Goal: Transaction & Acquisition: Purchase product/service

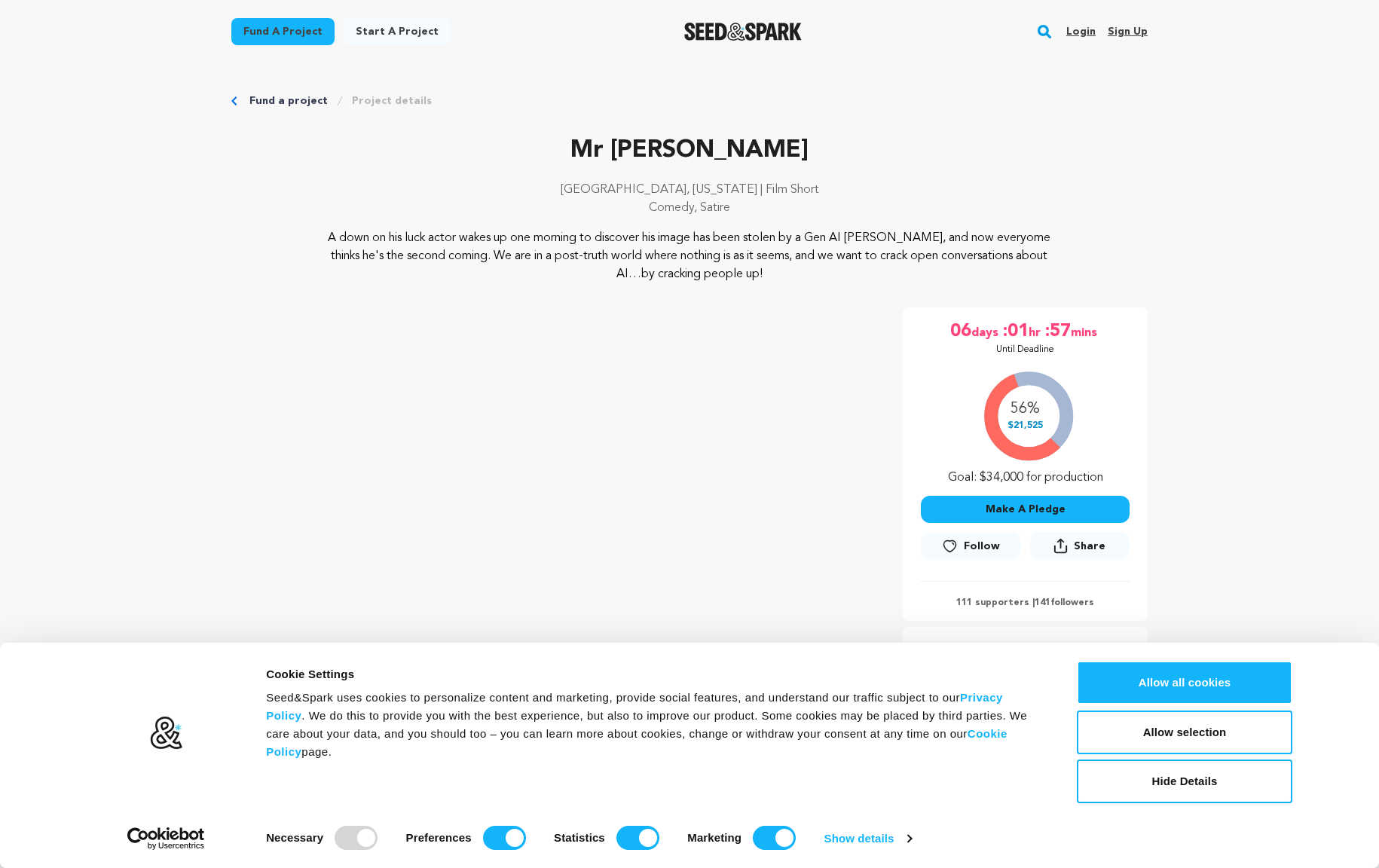
click at [1011, 506] on button "Make A Pledge" at bounding box center [1024, 510] width 209 height 28
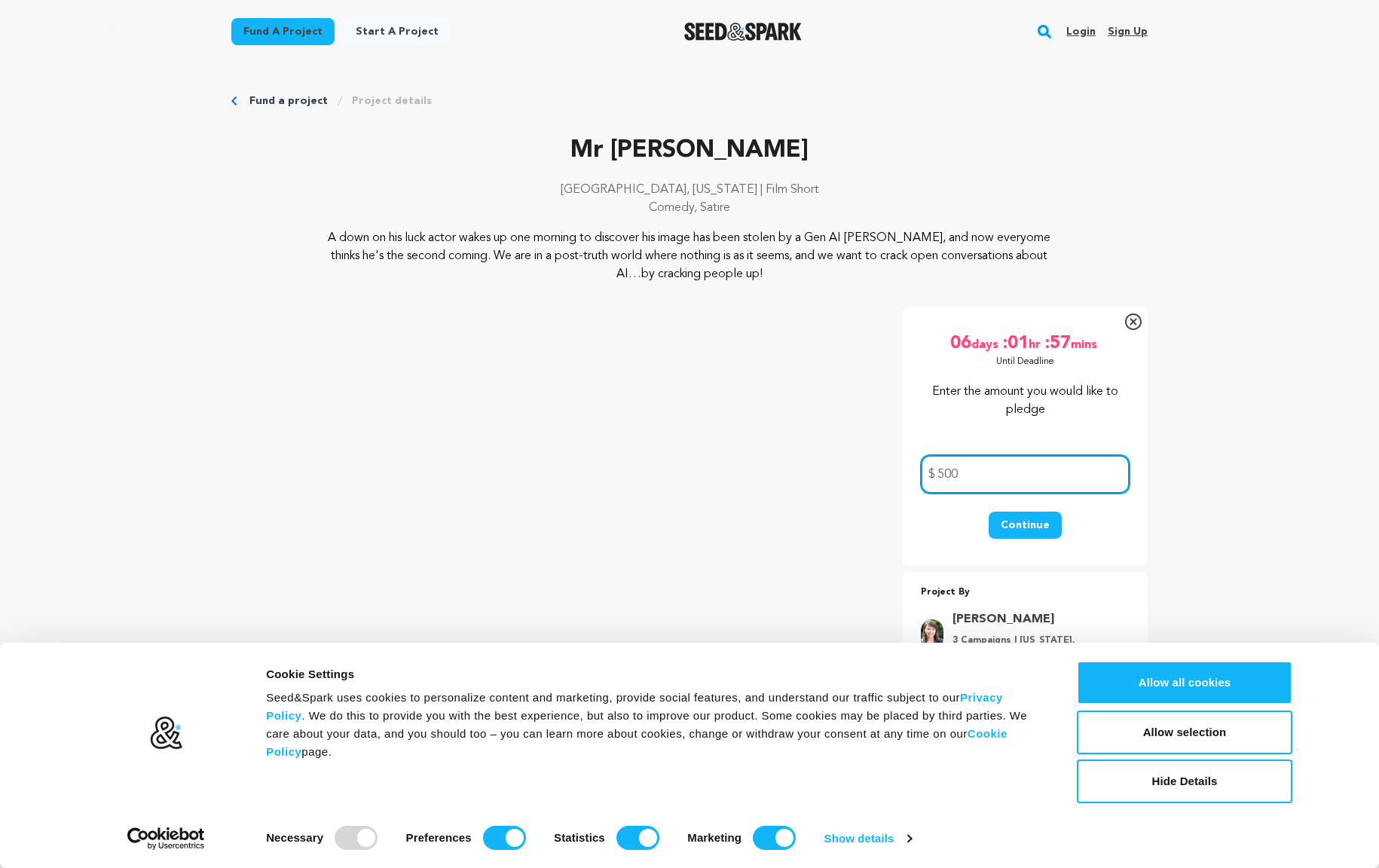
type input "500"
click at [1027, 527] on button "Continue" at bounding box center [1025, 525] width 73 height 28
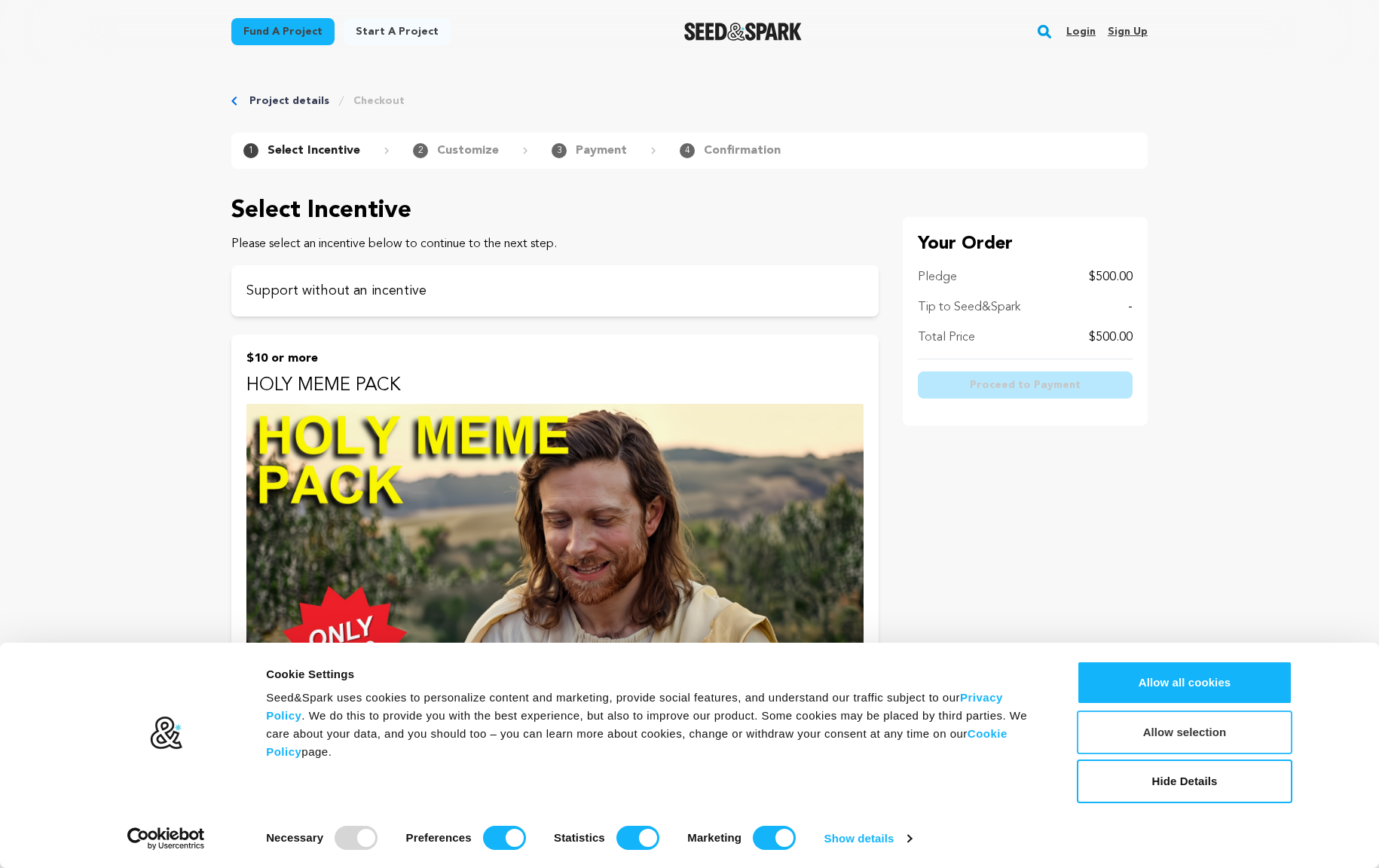
click at [1133, 732] on button "Allow selection" at bounding box center [1184, 732] width 216 height 44
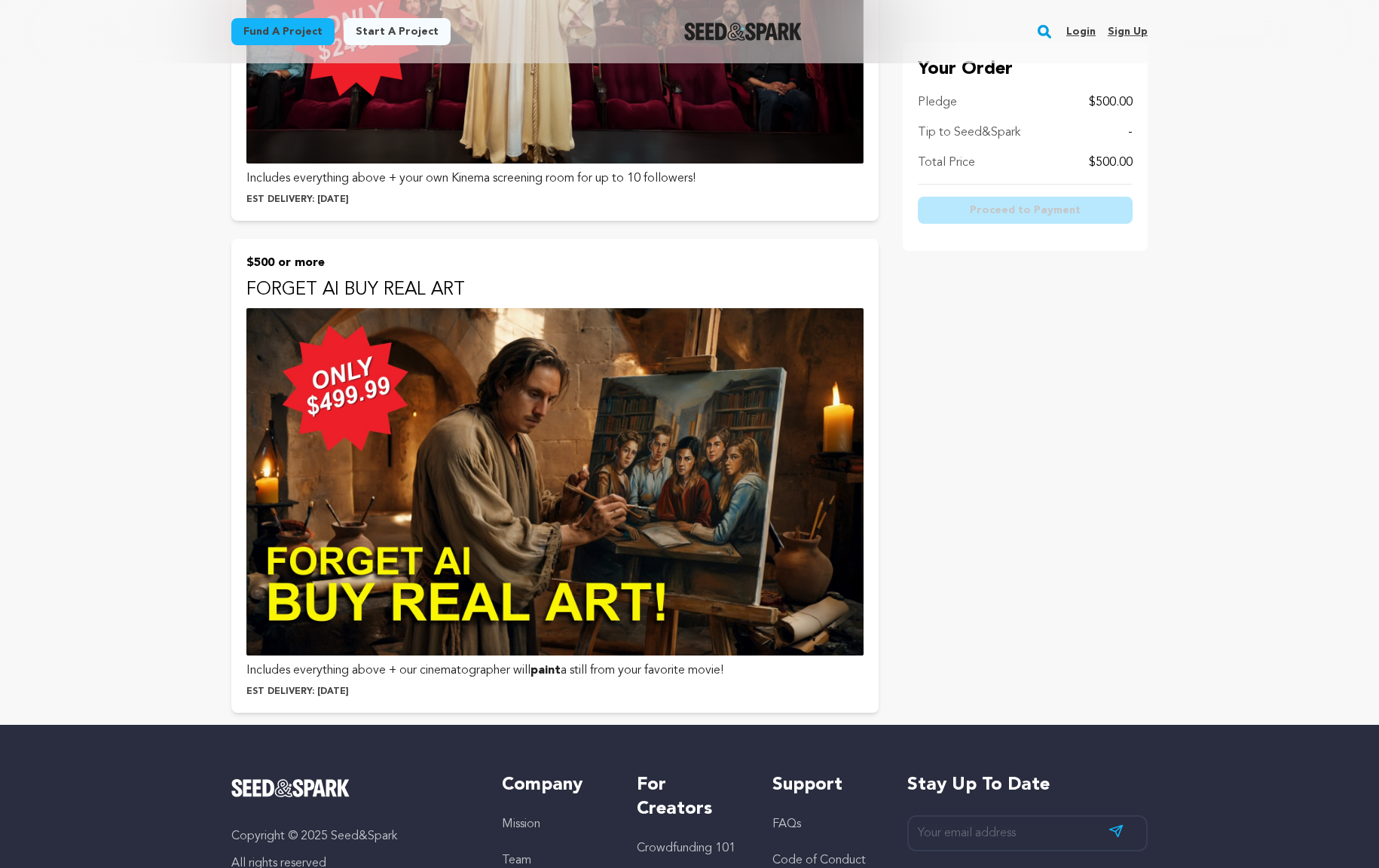
scroll to position [2980, 0]
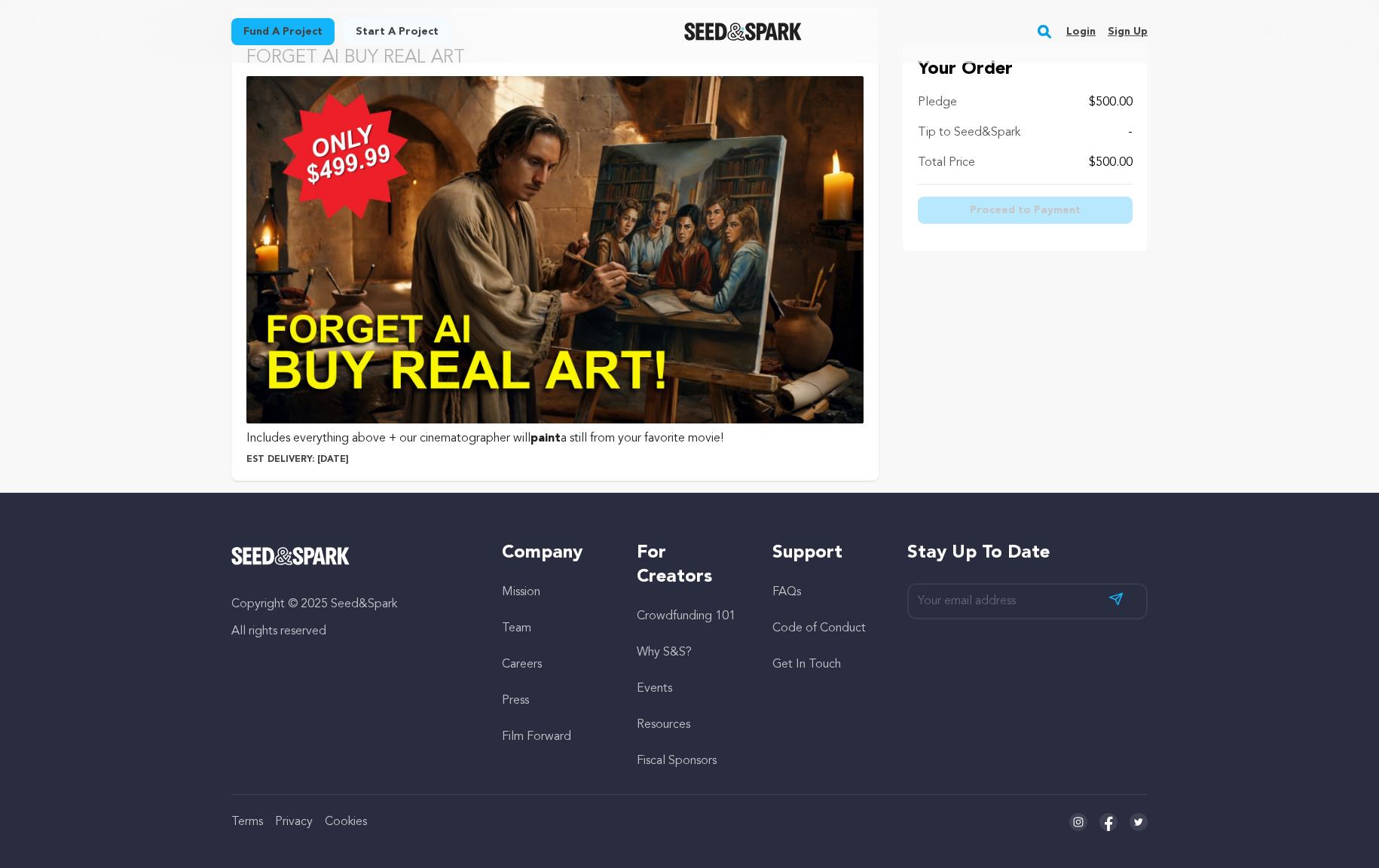
click at [695, 265] on img at bounding box center [555, 250] width 617 height 347
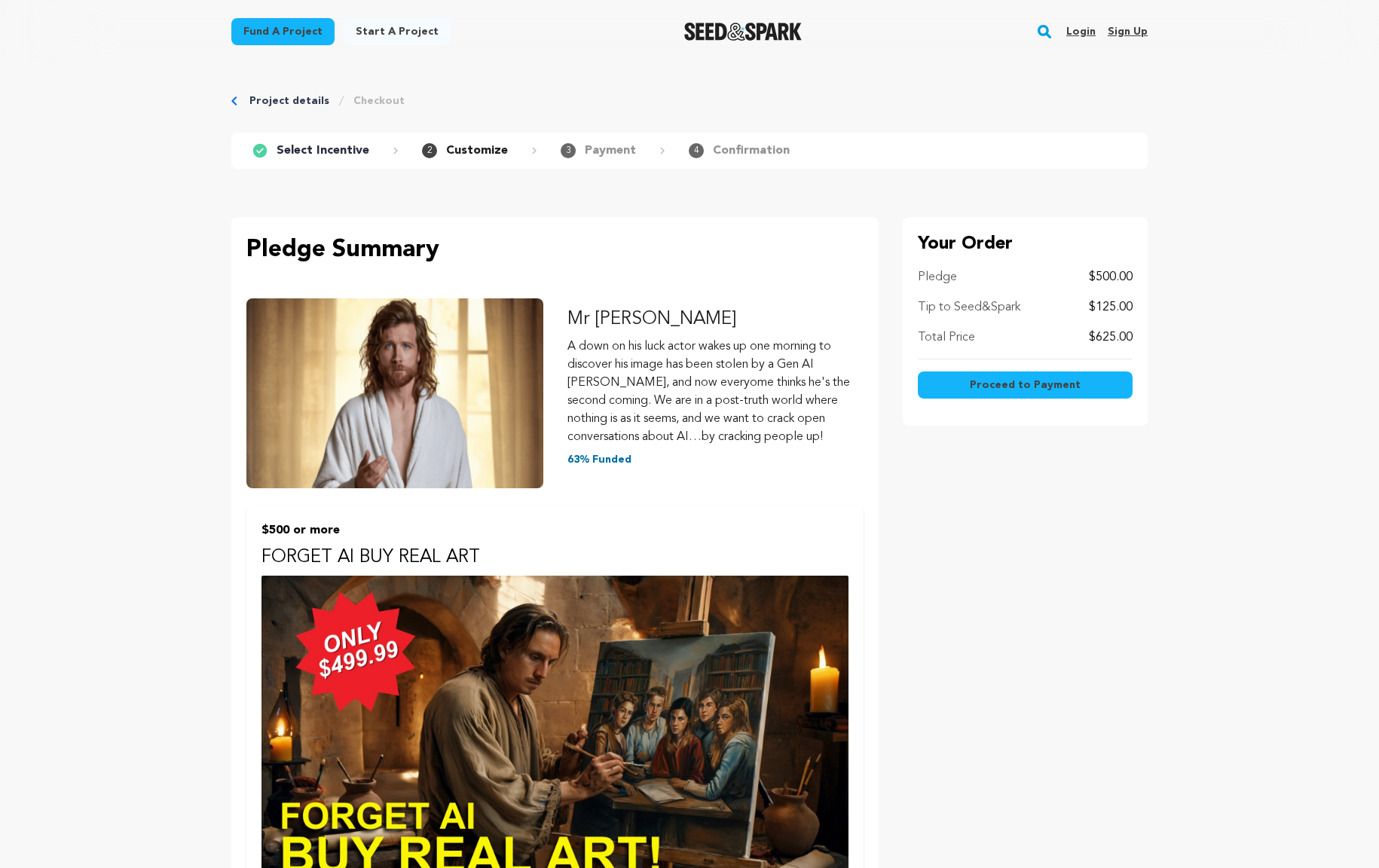
click at [1023, 389] on span "Proceed to Payment" at bounding box center [1024, 385] width 111 height 15
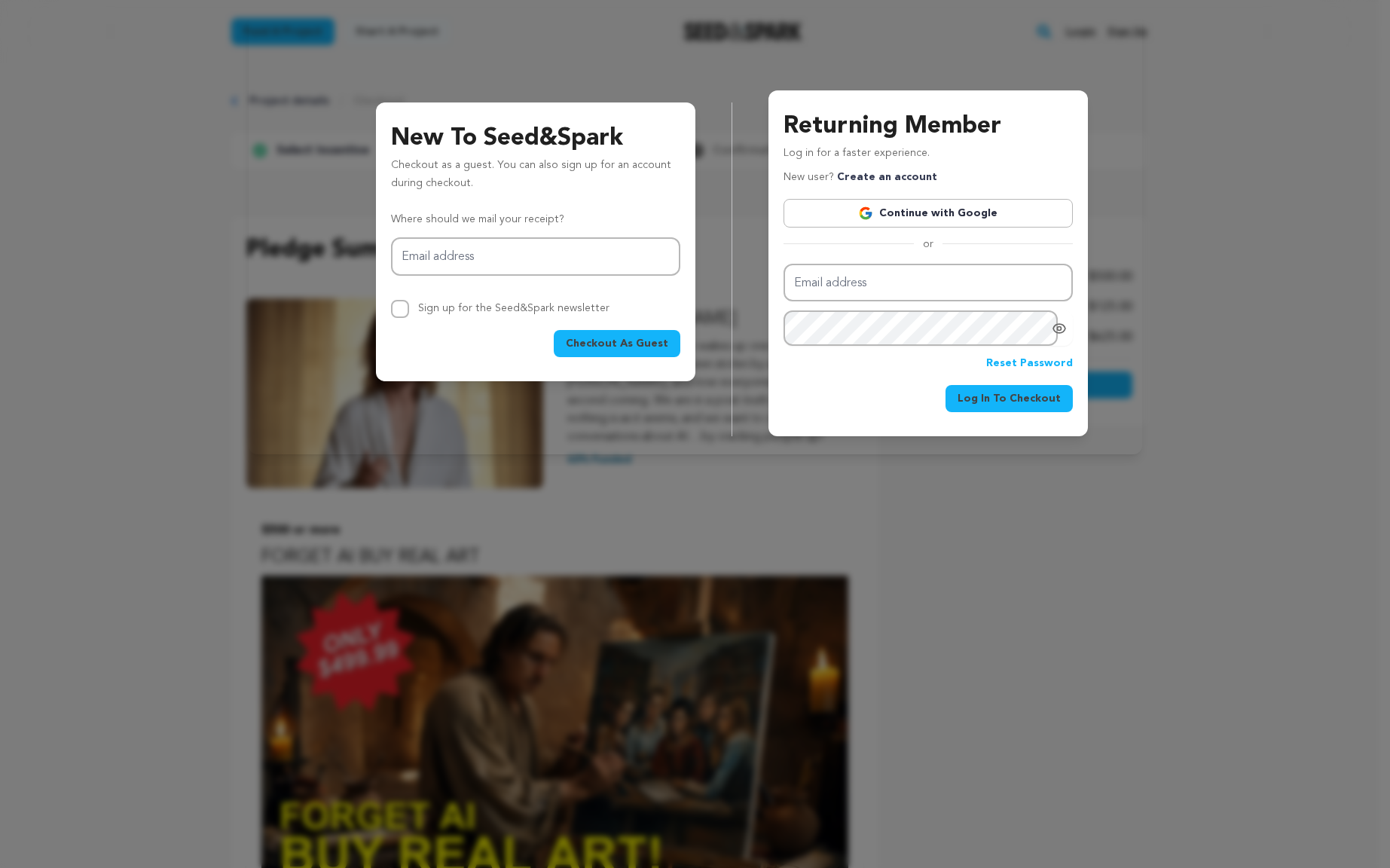
click at [897, 203] on link "Continue with Google" at bounding box center [928, 212] width 289 height 28
click at [925, 219] on link "Continue with Google" at bounding box center [928, 212] width 289 height 28
click at [924, 207] on link "Continue with Google" at bounding box center [928, 212] width 289 height 28
click at [529, 242] on input "Email address" at bounding box center [536, 256] width 289 height 39
type input "micahb@gmail.com"
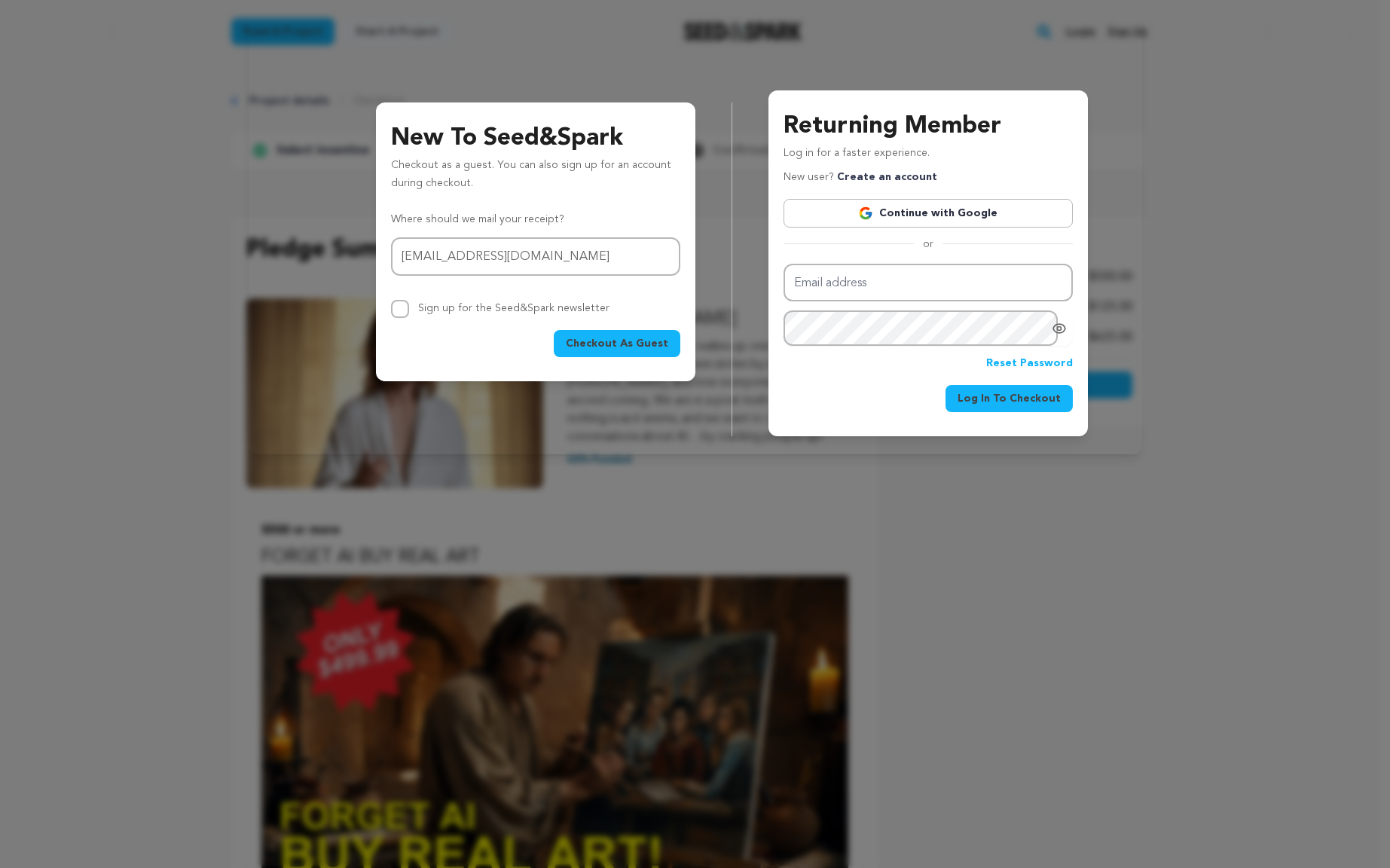
click at [606, 346] on span "Checkout As Guest" at bounding box center [617, 344] width 103 height 15
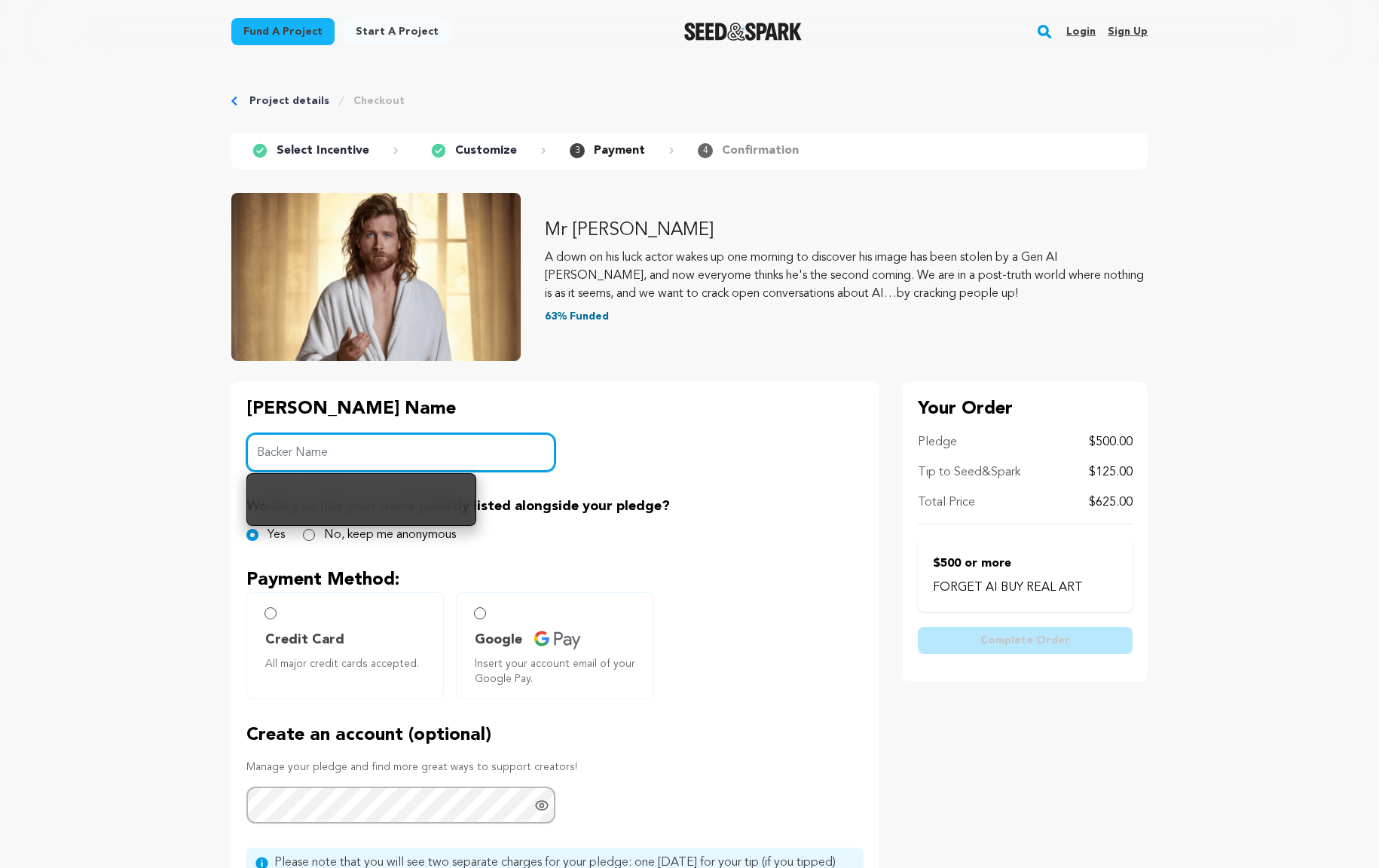
click at [423, 453] on input "Backer Name" at bounding box center [401, 452] width 309 height 39
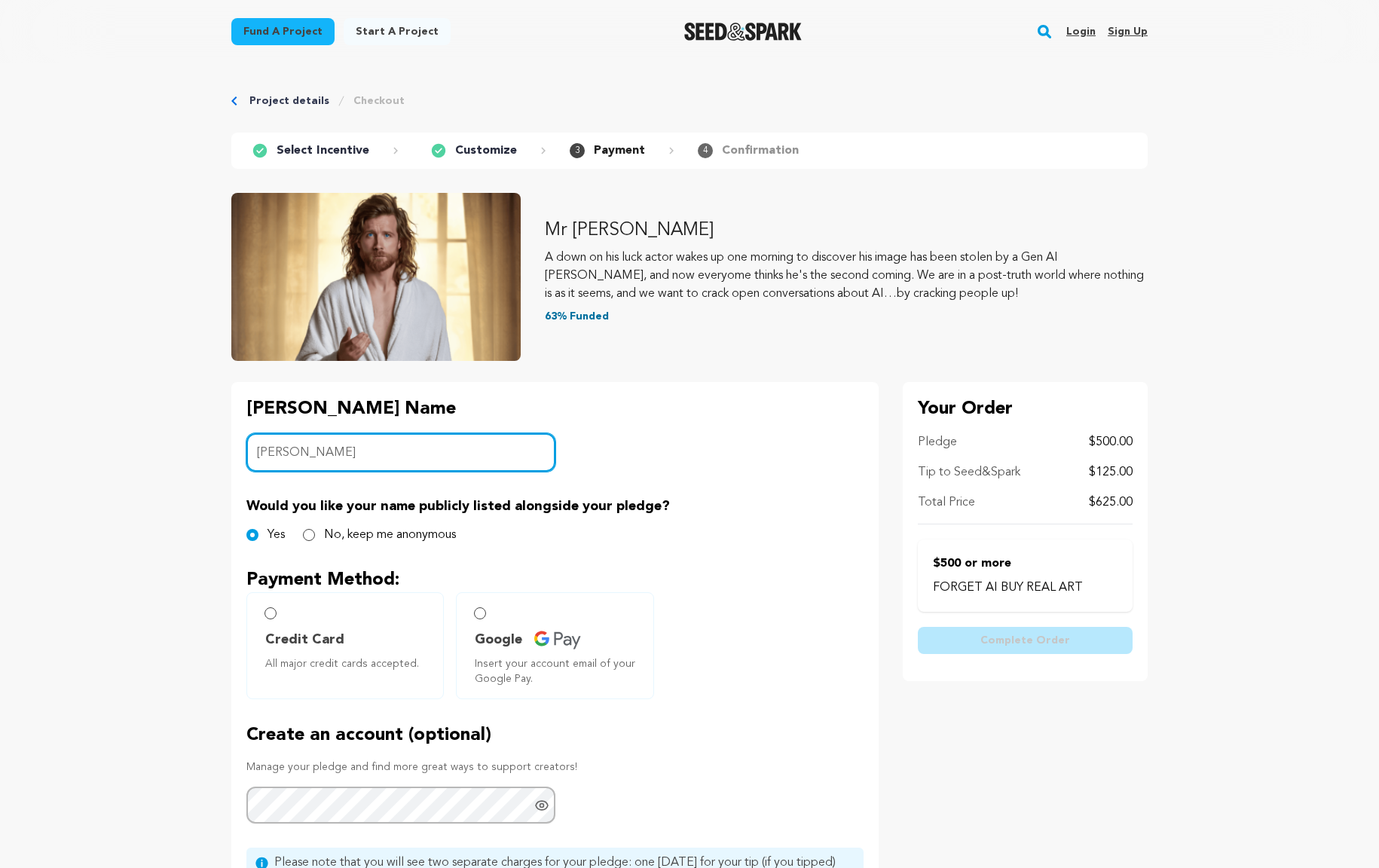
type input "Micah Baldwin"
click at [311, 535] on input "No, keep me anonymous" at bounding box center [309, 535] width 12 height 12
radio input "true"
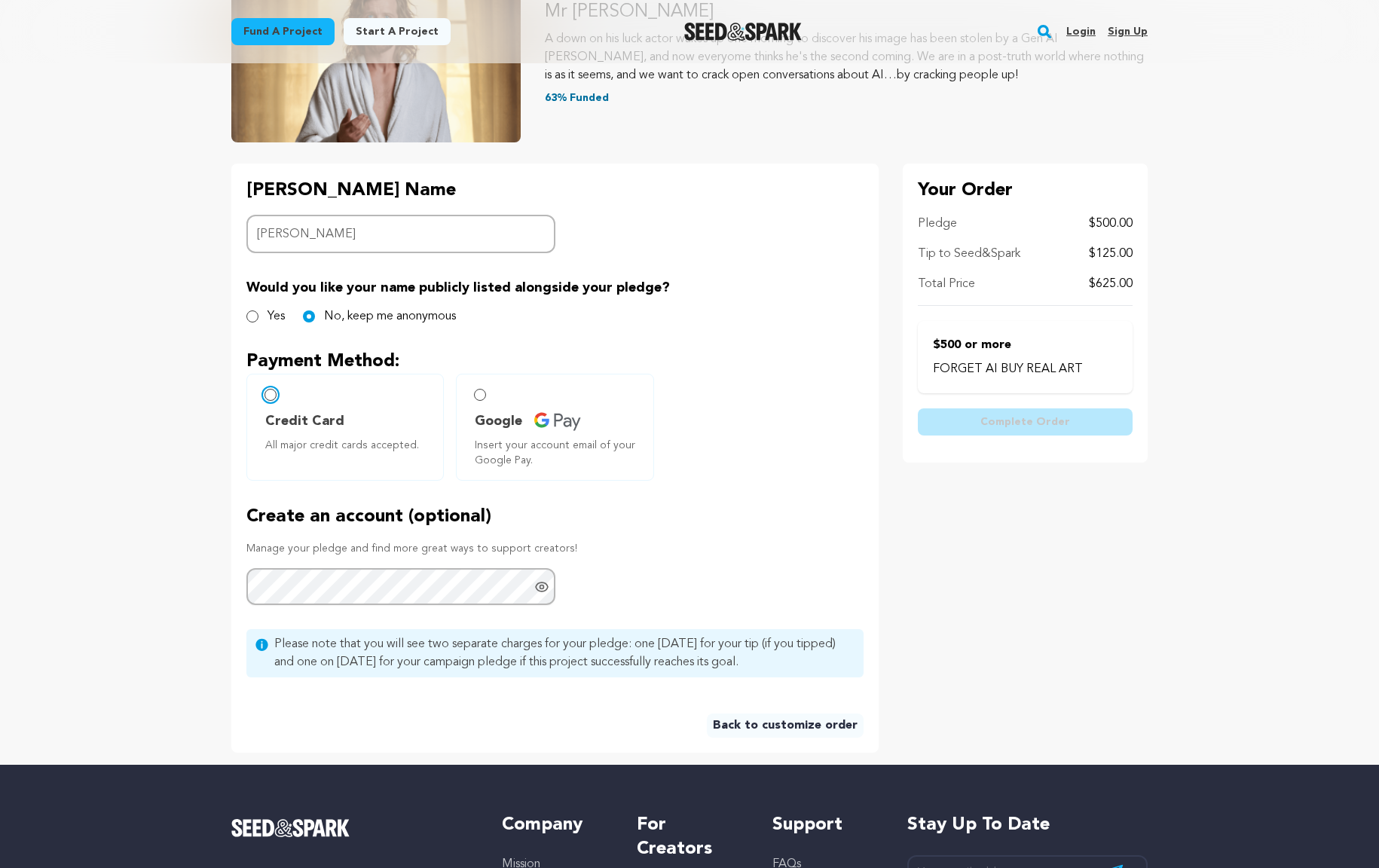
click at [274, 395] on input "Credit Card All major credit cards accepted." at bounding box center [270, 394] width 12 height 12
radio input "false"
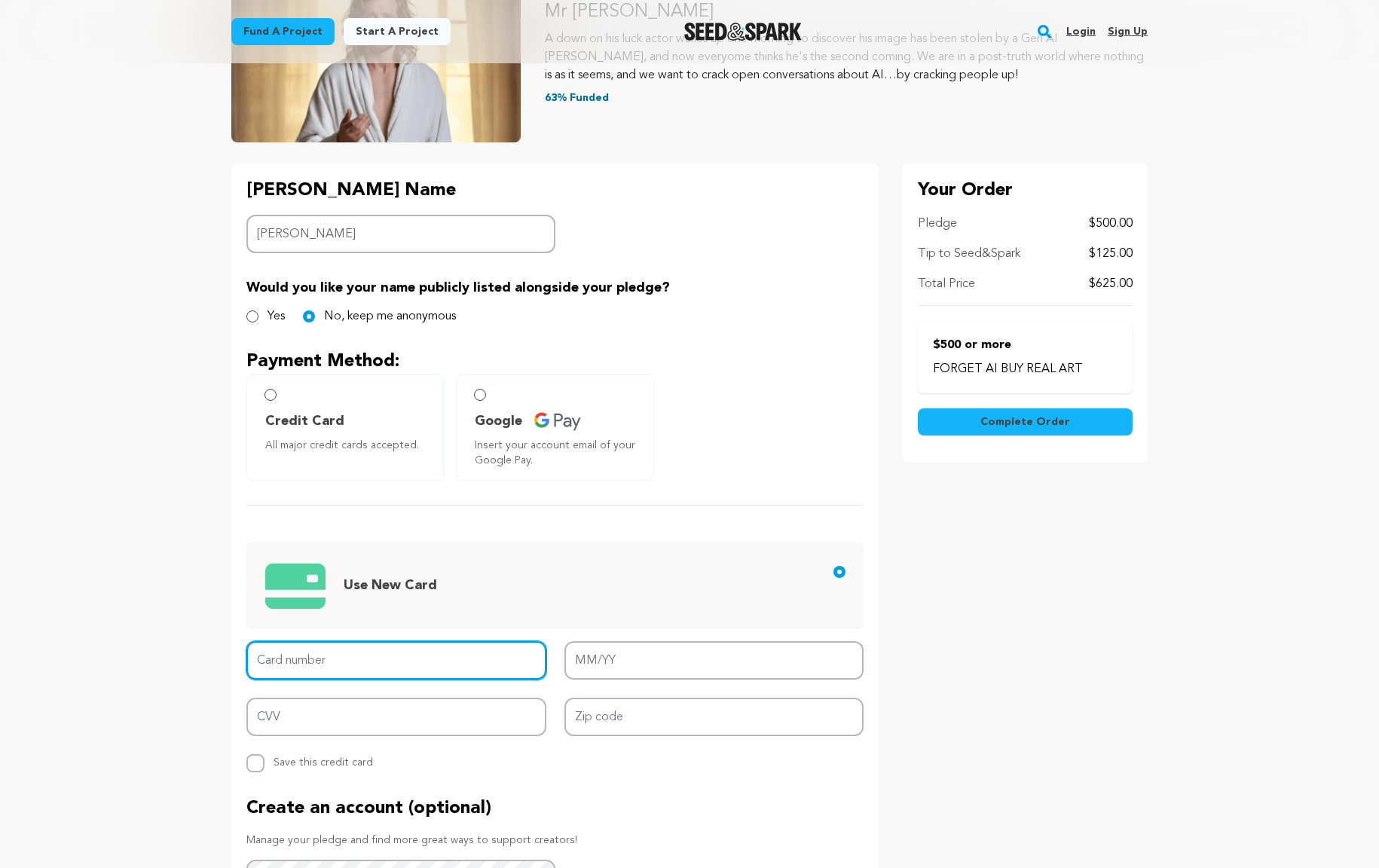
click at [340, 650] on input "Card number" at bounding box center [396, 660] width 300 height 39
type input "4833140017963595"
type input "02/27"
type input "355"
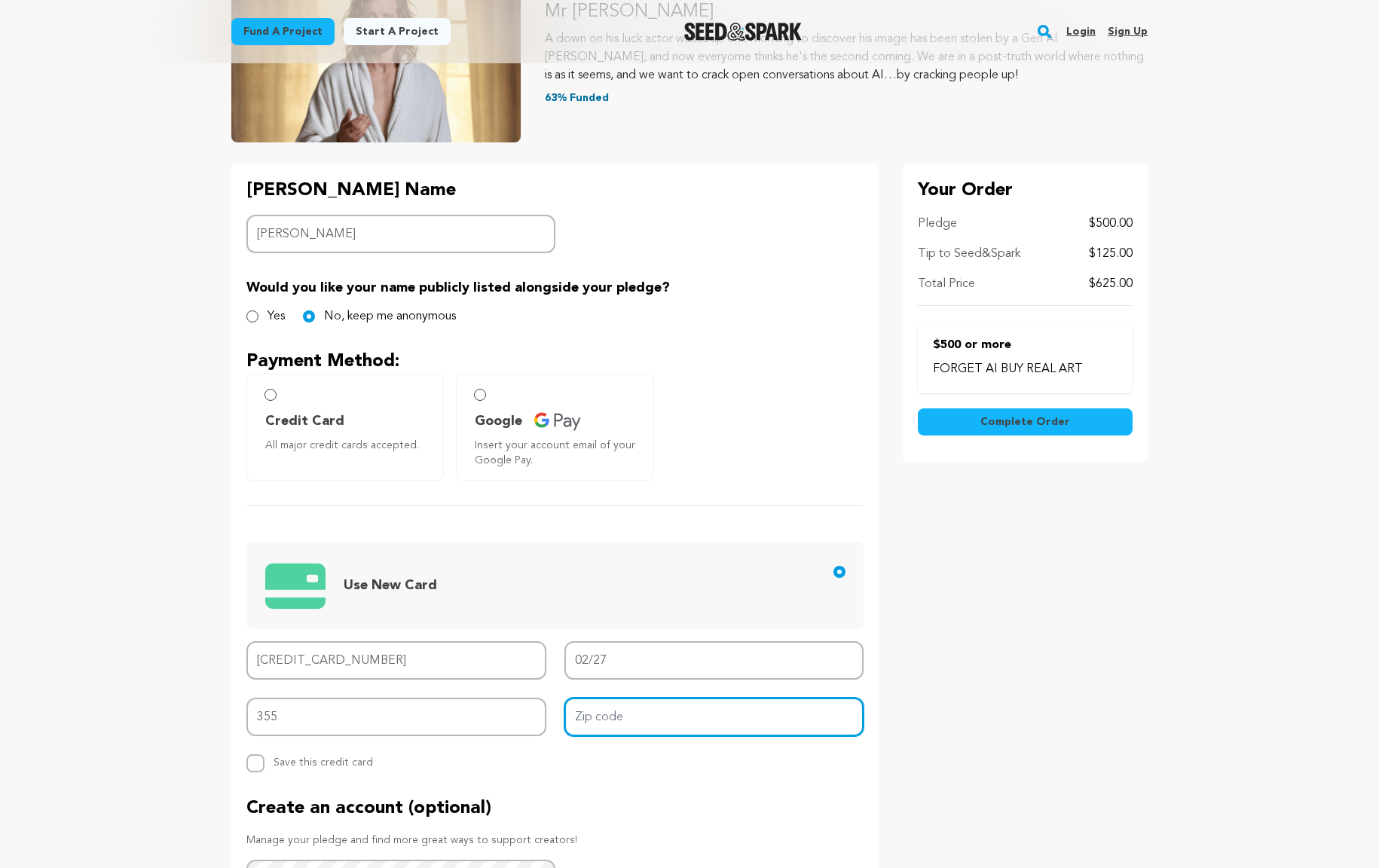
click at [612, 716] on input "Zip code" at bounding box center [714, 716] width 300 height 39
type input "78731"
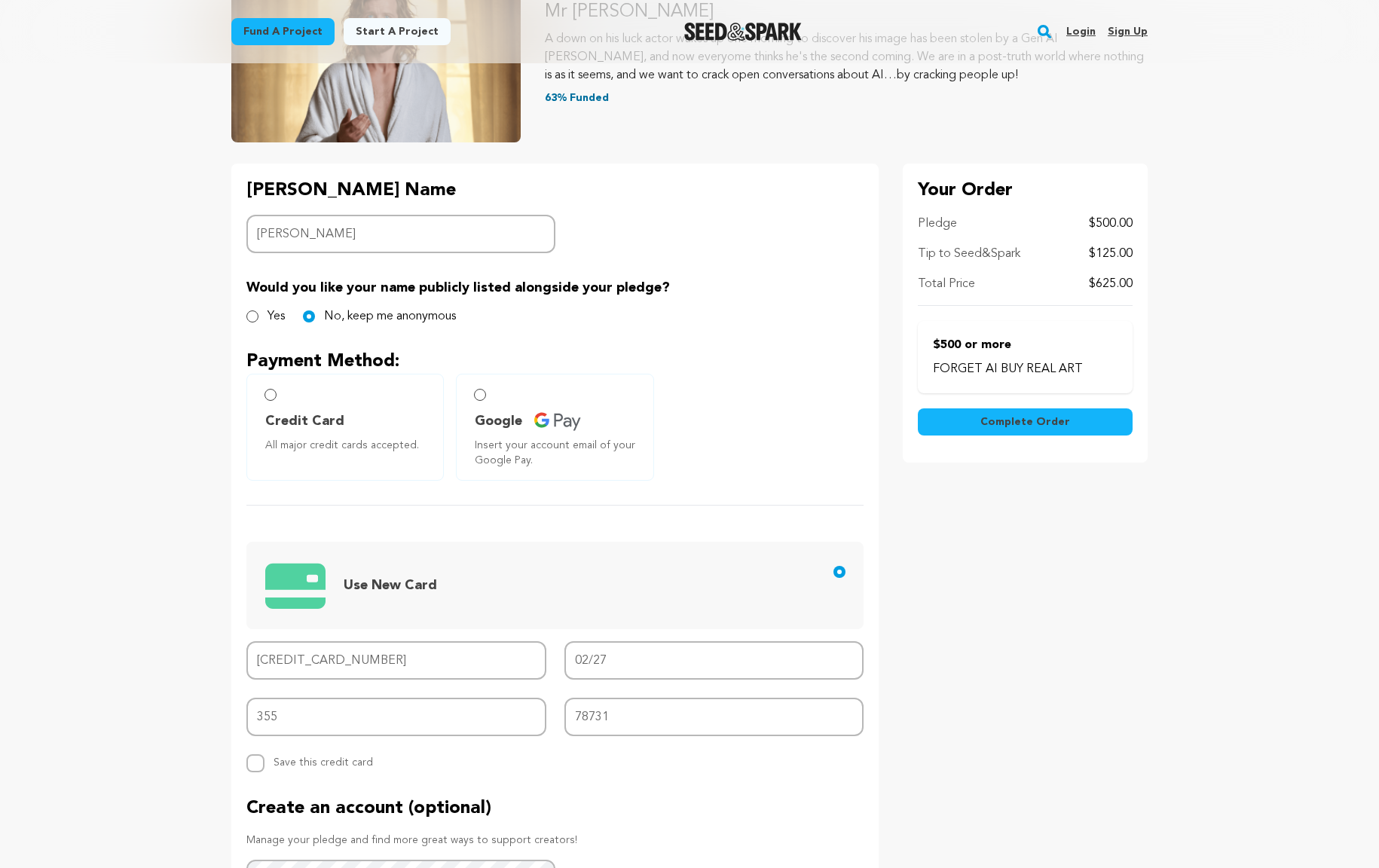
click at [223, 787] on div "Project details Checkout 1 Select Incentive 2 Customize 3 Payment 4" at bounding box center [689, 450] width 965 height 1211
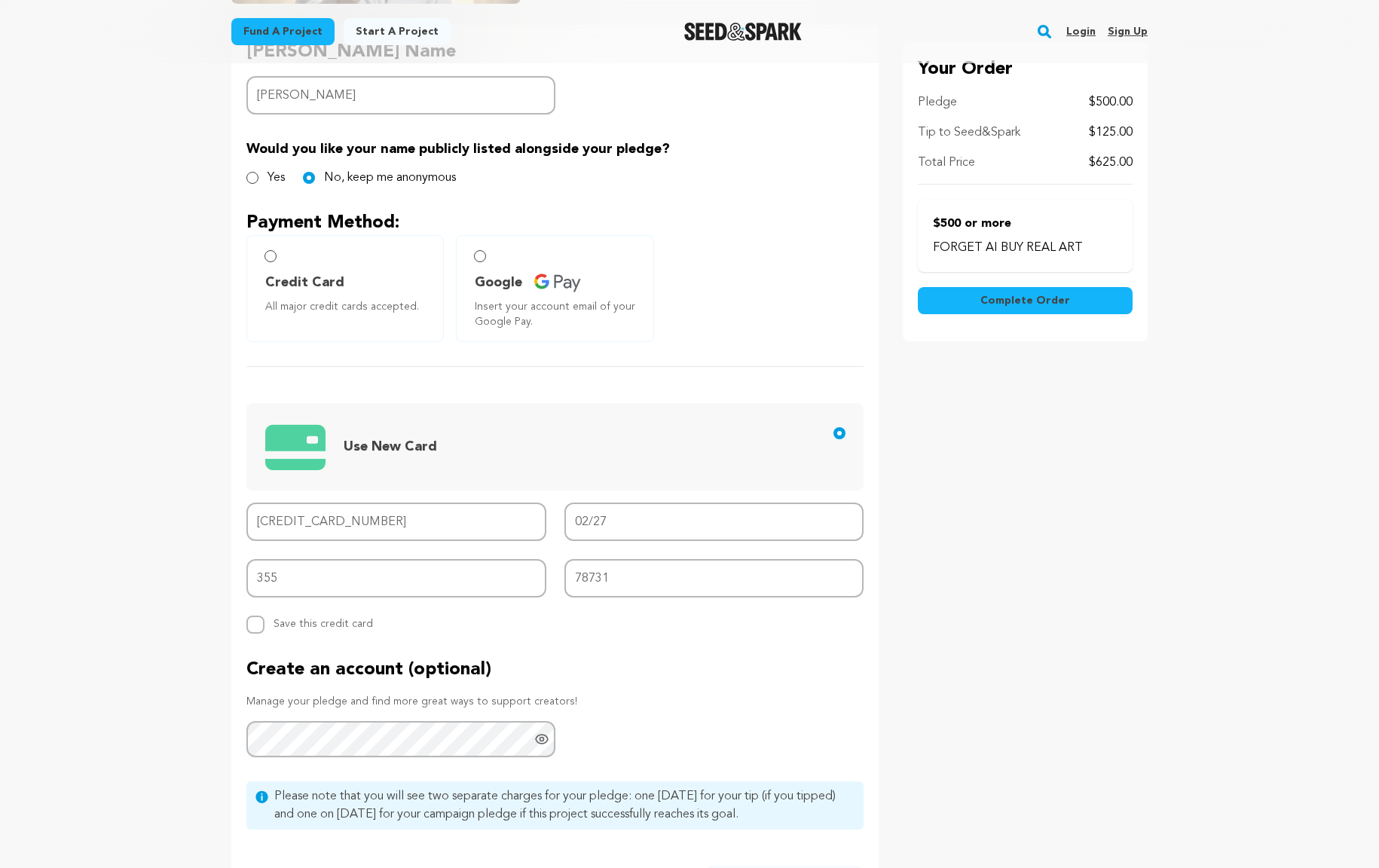
click at [596, 706] on p "Manage your pledge and find more great ways to support creators!" at bounding box center [555, 701] width 617 height 15
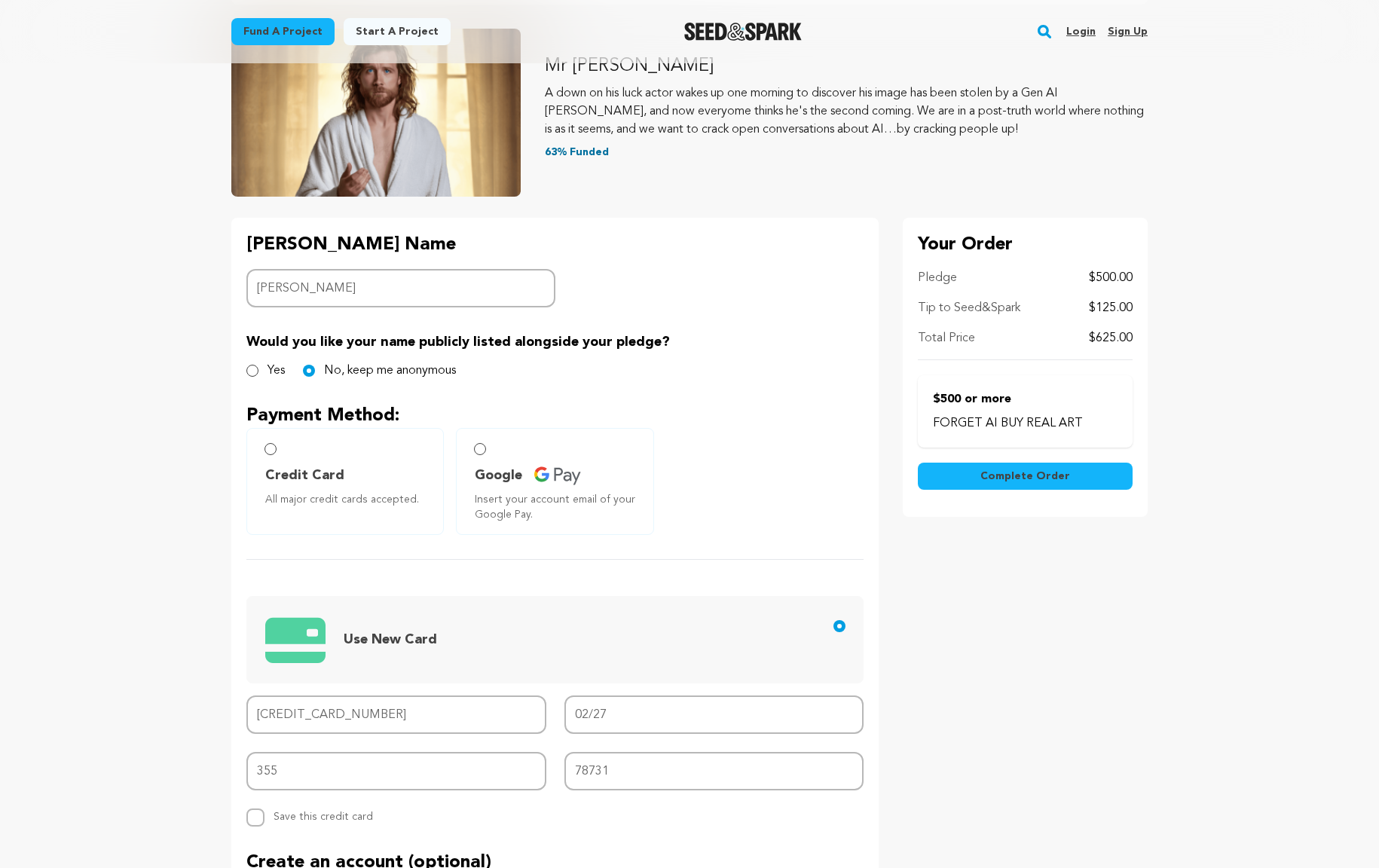
scroll to position [87, 0]
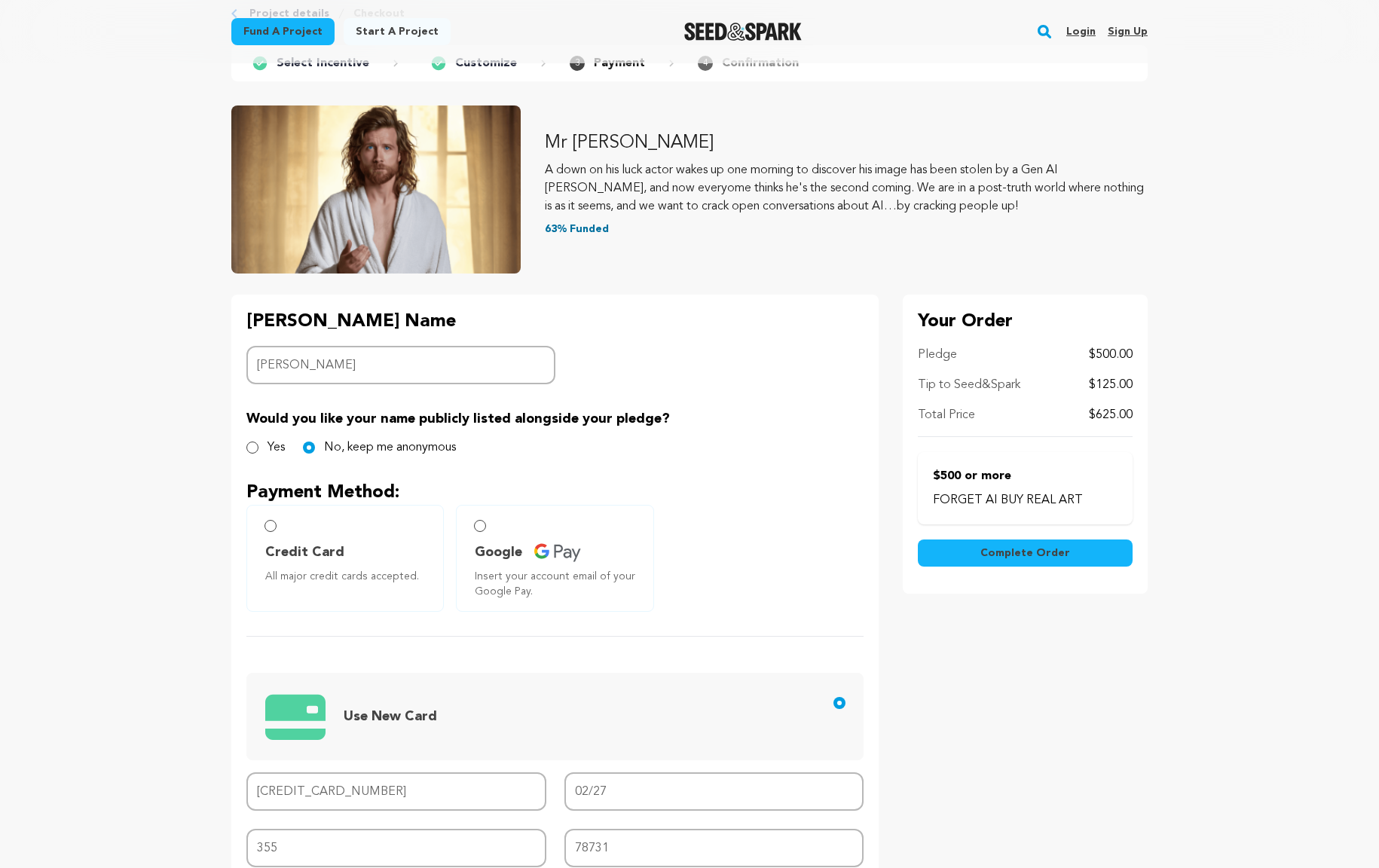
click at [1010, 554] on span "Complete Order" at bounding box center [1025, 553] width 90 height 15
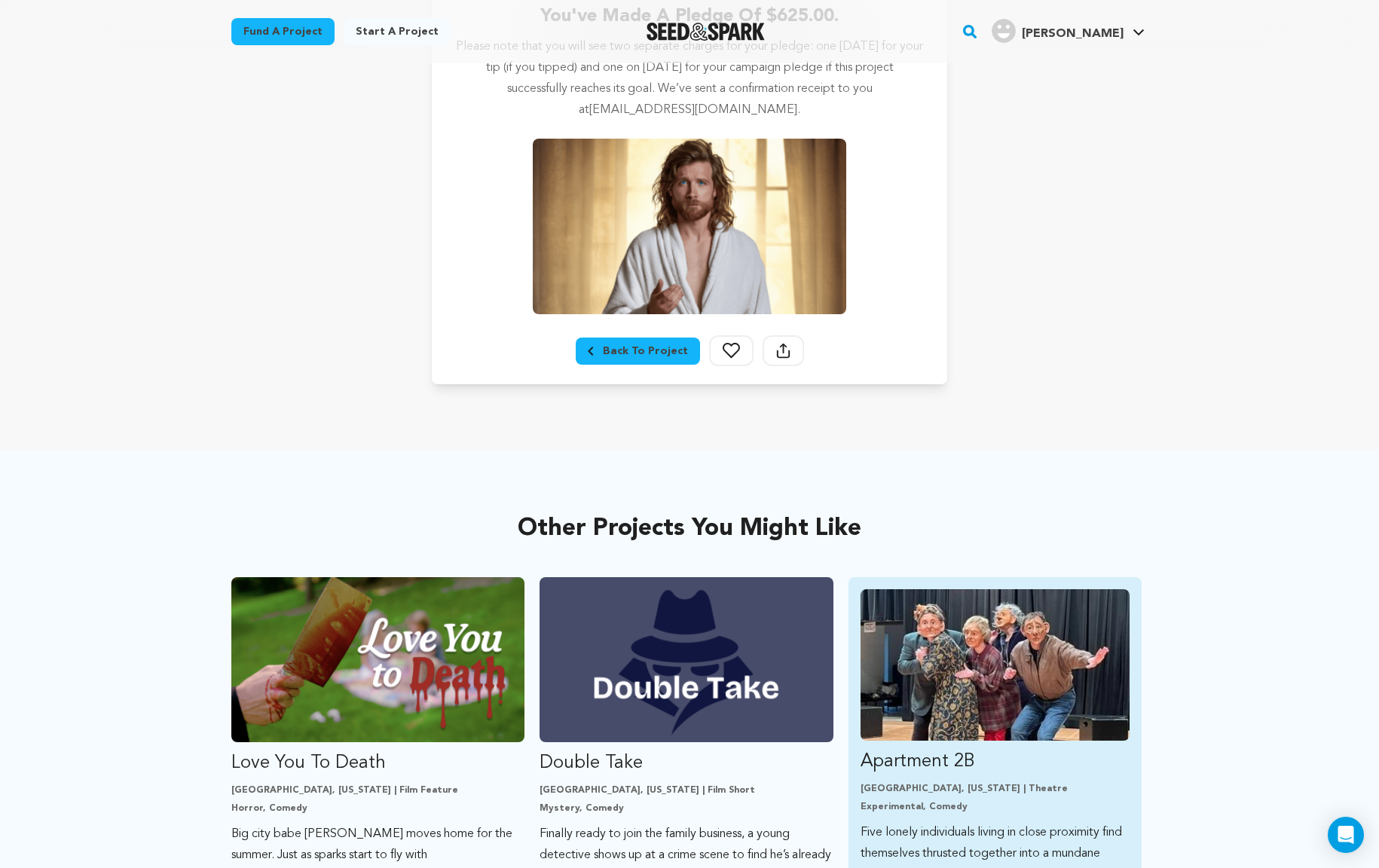
scroll to position [655, 0]
